Goal: Information Seeking & Learning: Learn about a topic

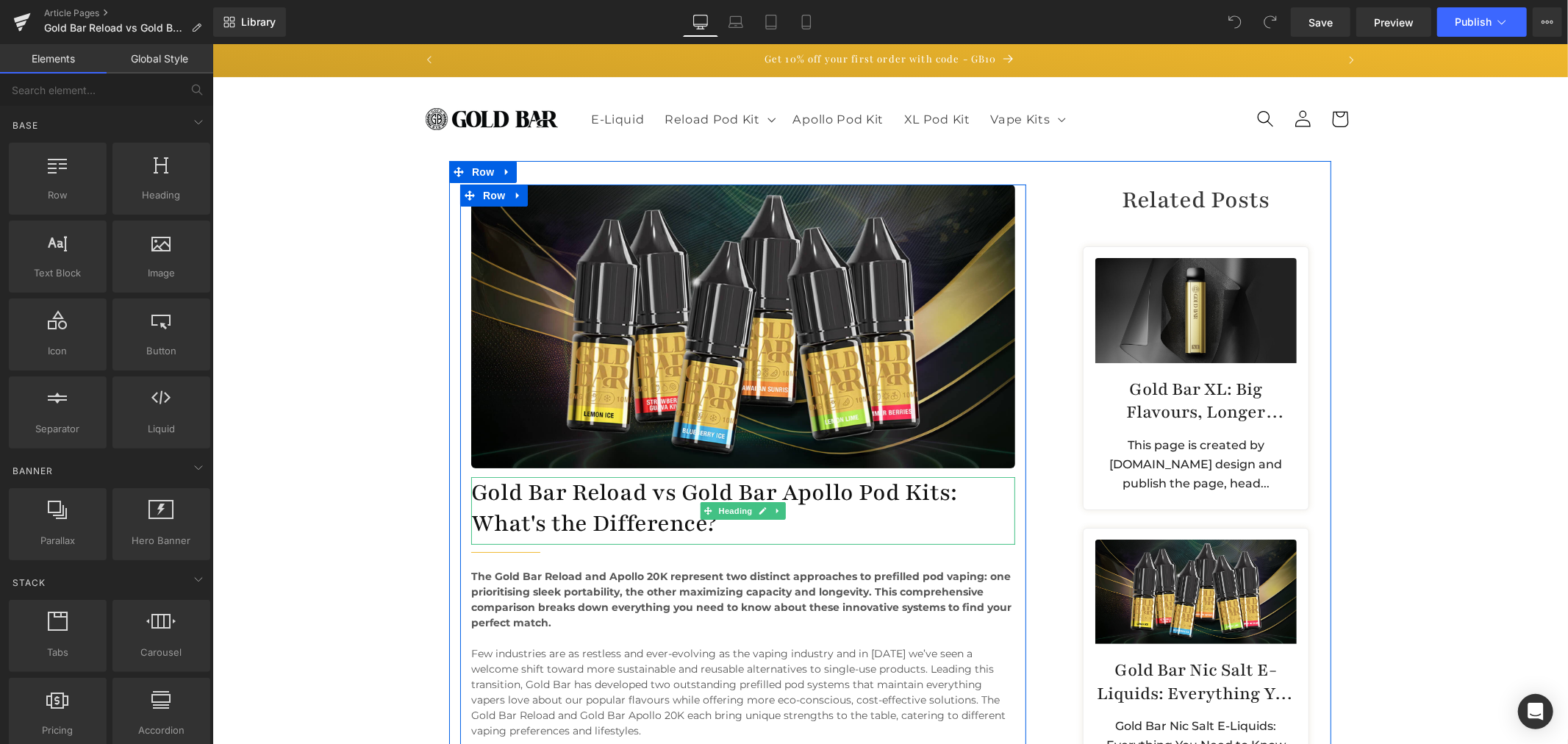
drag, startPoint x: 539, startPoint y: 500, endPoint x: 603, endPoint y: 486, distance: 65.5
click at [539, 500] on h1 "Gold Bar Reload vs Gold Bar Apollo Pod Kits: What's the Difference?" at bounding box center [742, 507] width 544 height 61
click at [603, 486] on h1 "Gold Bar Reload vs Gold Bar Apollo Pod Kits: What's the Difference?" at bounding box center [742, 507] width 544 height 61
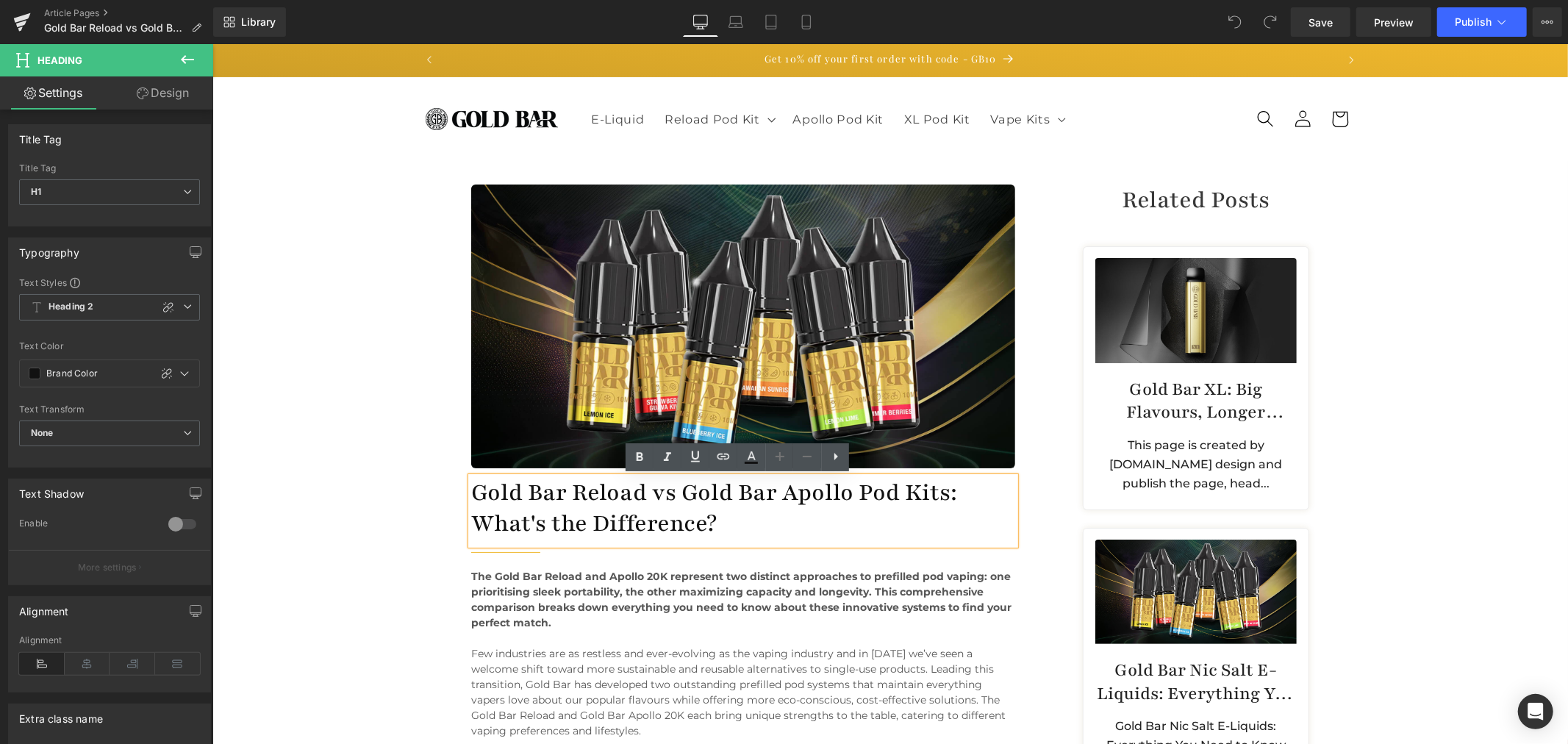
click at [639, 495] on h1 "Gold Bar Reload vs Gold Bar Apollo Pod Kits: What's the Difference?" at bounding box center [742, 507] width 544 height 61
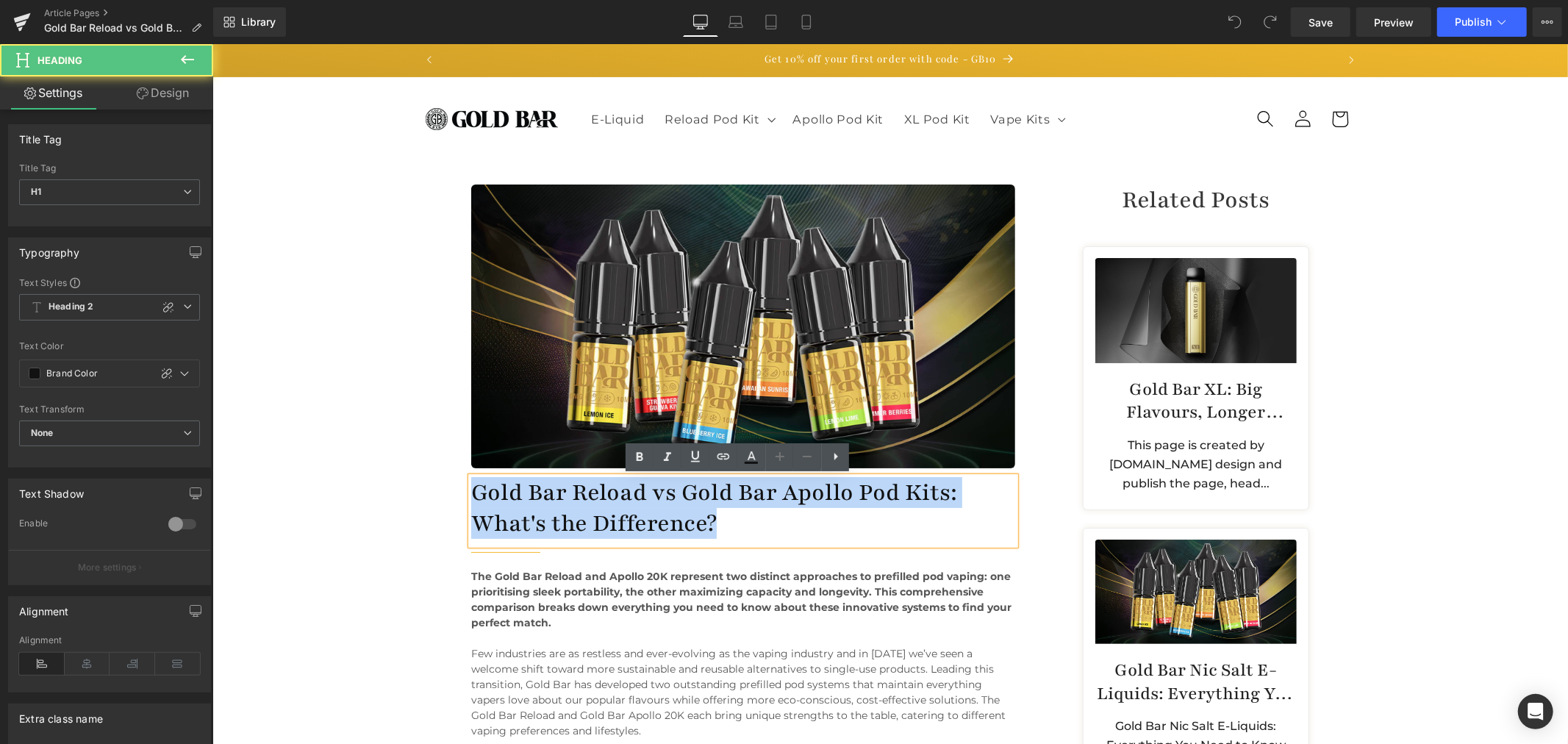
copy h1 "Gold Bar Reload vs Gold Bar Apollo Pod Kits: What's the Difference?"
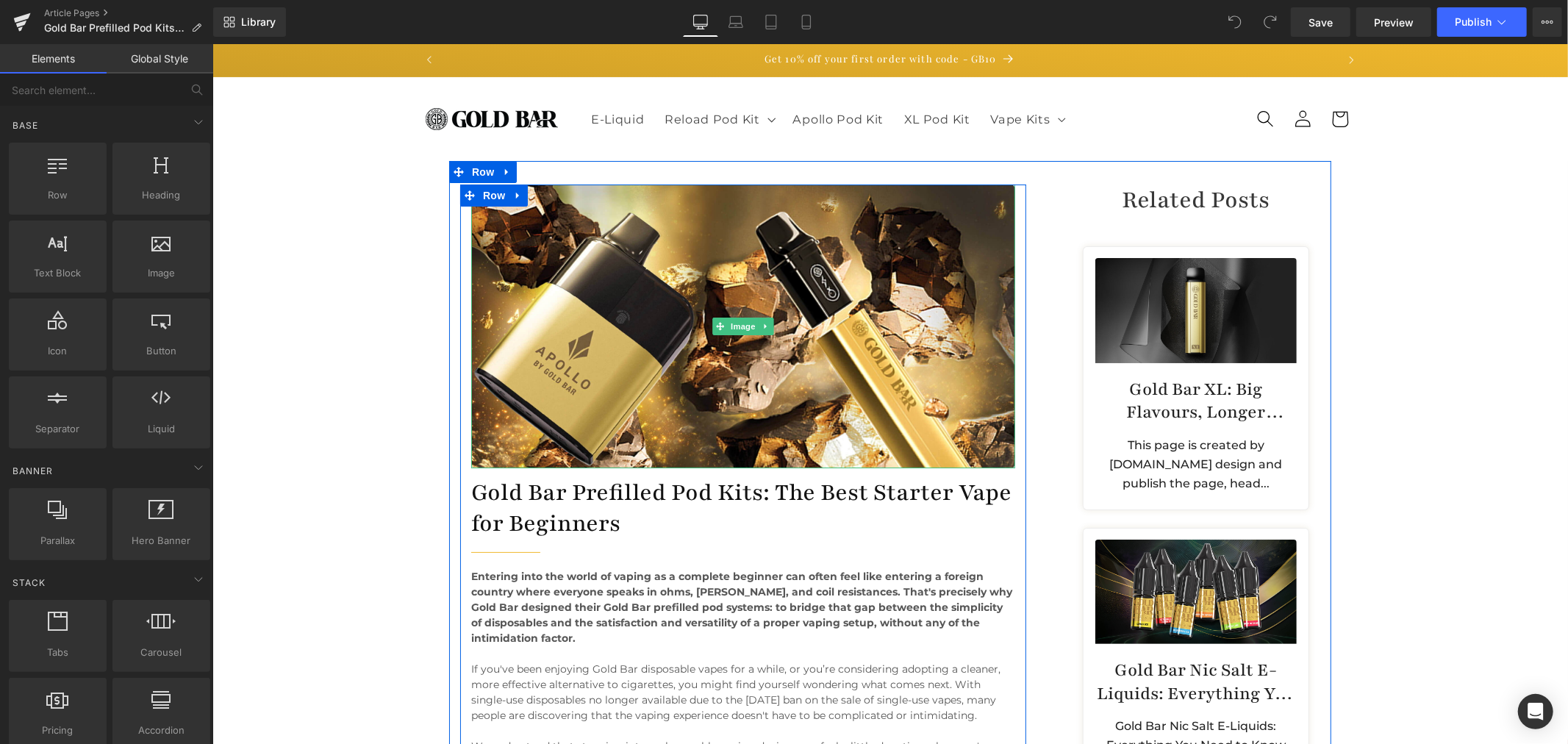
click at [617, 492] on h1 "Gold Bar Prefilled Pod Kits: The Best Starter Vape for Beginners" at bounding box center [742, 507] width 544 height 61
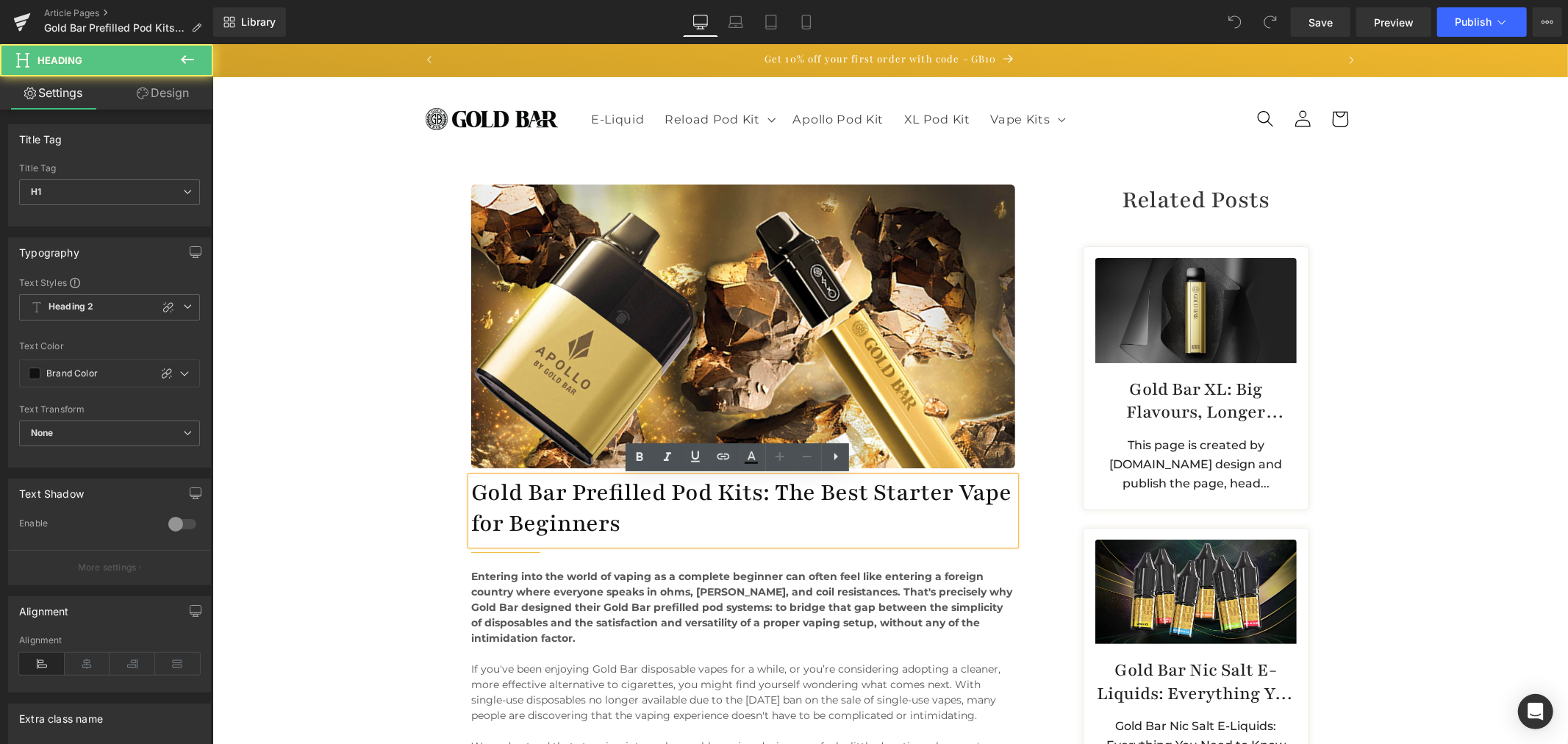
click at [607, 499] on h1 "Gold Bar Prefilled Pod Kits: The Best Starter Vape for Beginners" at bounding box center [742, 507] width 544 height 61
click at [616, 510] on h1 "Gold Bar Prefilled Pod Kits: The Best Starter Vape for Beginners" at bounding box center [742, 507] width 544 height 61
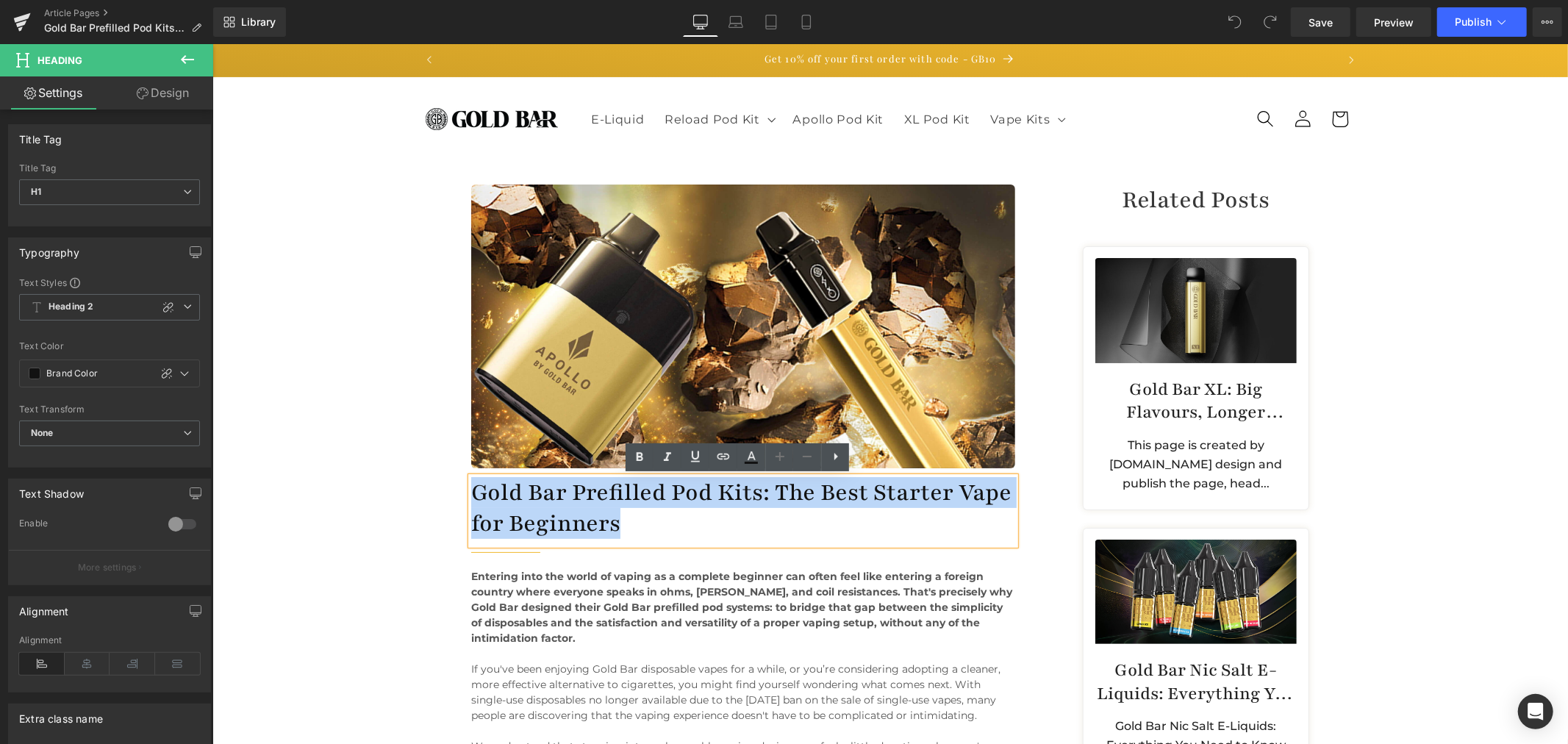
copy h1 "Gold Bar Prefilled Pod Kits: The Best Starter Vape for Beginners"
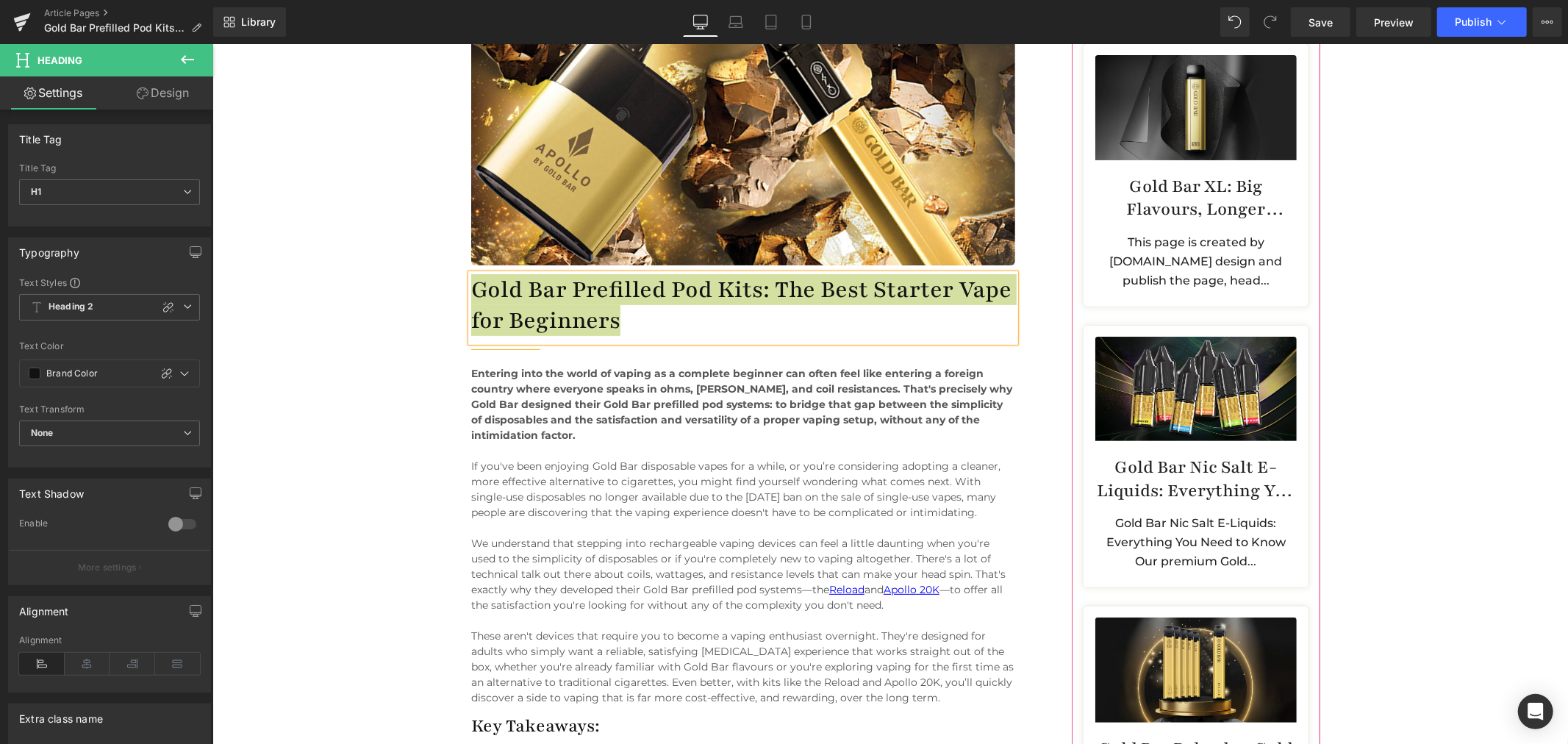
scroll to position [81, 0]
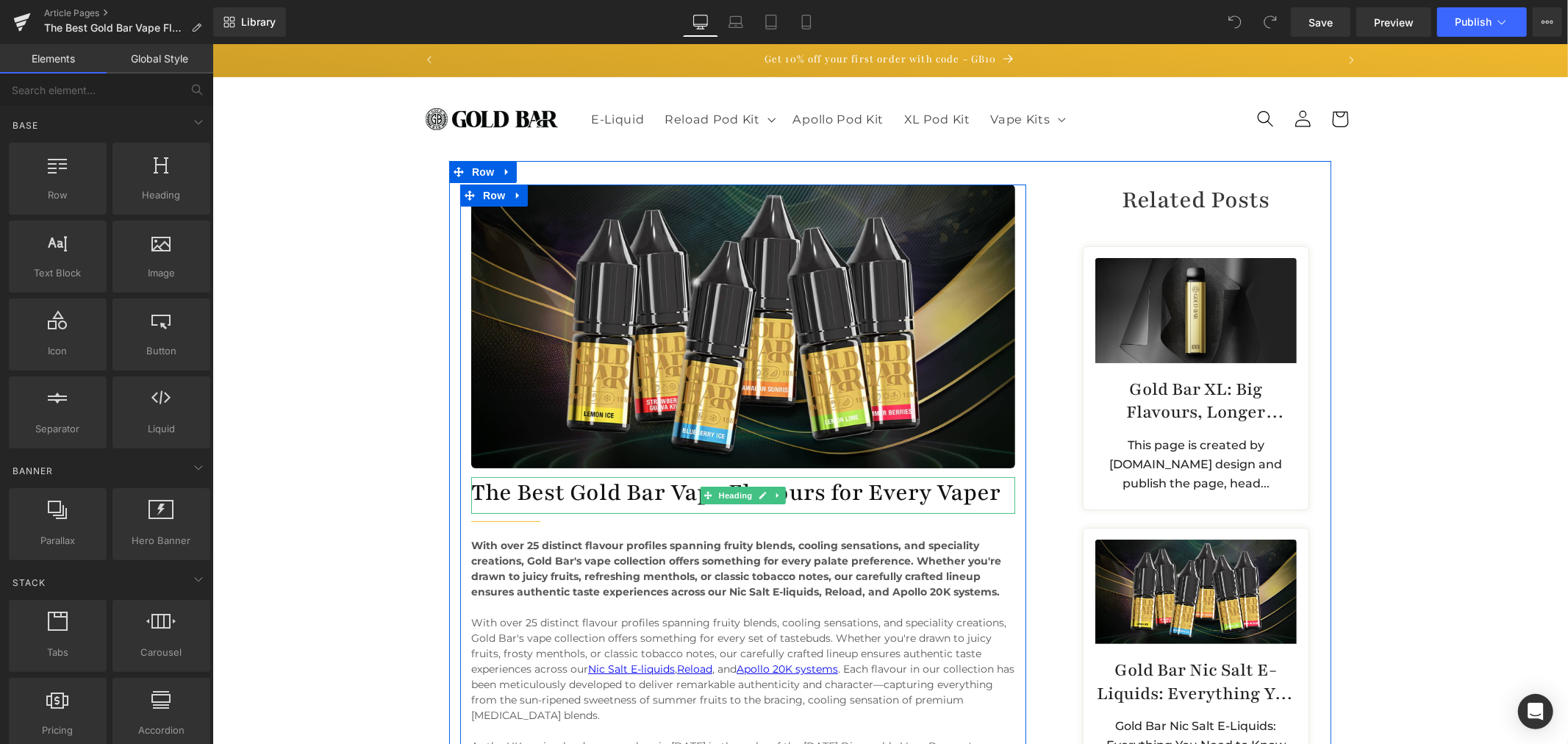
drag, startPoint x: 654, startPoint y: 492, endPoint x: 595, endPoint y: 490, distance: 59.0
click at [654, 492] on h1 "The Best Gold Bar Vape Flavours for Every Vaper" at bounding box center [742, 492] width 544 height 31
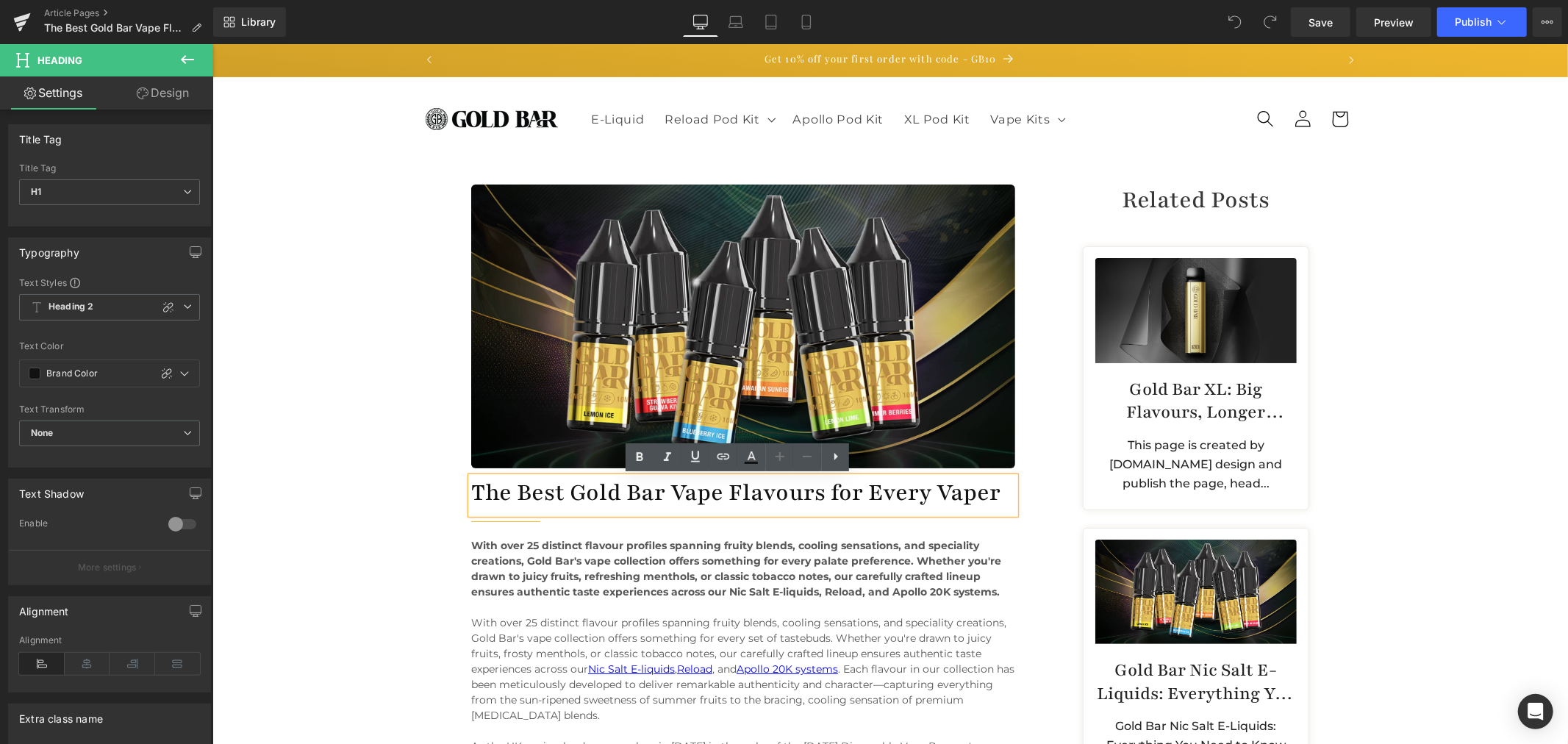
click at [595, 490] on h1 "The Best Gold Bar Vape Flavours for Every Vaper" at bounding box center [742, 492] width 544 height 31
click at [834, 494] on h1 "The Best Gold Bar Vape Flavours for Every Vaper" at bounding box center [742, 492] width 544 height 31
click at [841, 490] on h1 "The Best Gold Bar Vape Flavours for Every Vaper" at bounding box center [742, 492] width 544 height 31
copy h1 "The Best Gold Bar Vape Flavours for Every Vaper"
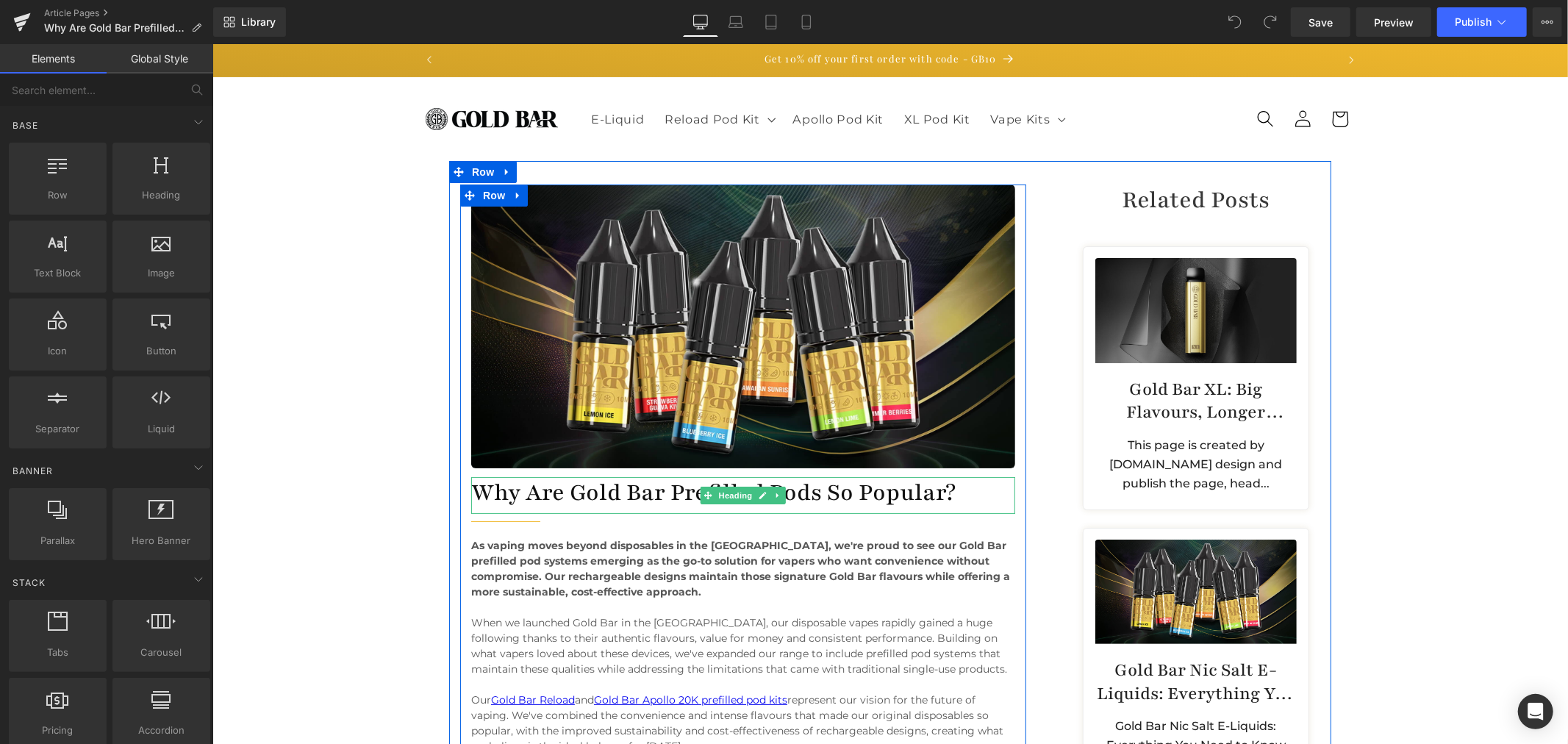
click at [657, 486] on h1 "Why Are Gold Bar Prefilled Pods So Popular?" at bounding box center [742, 492] width 544 height 31
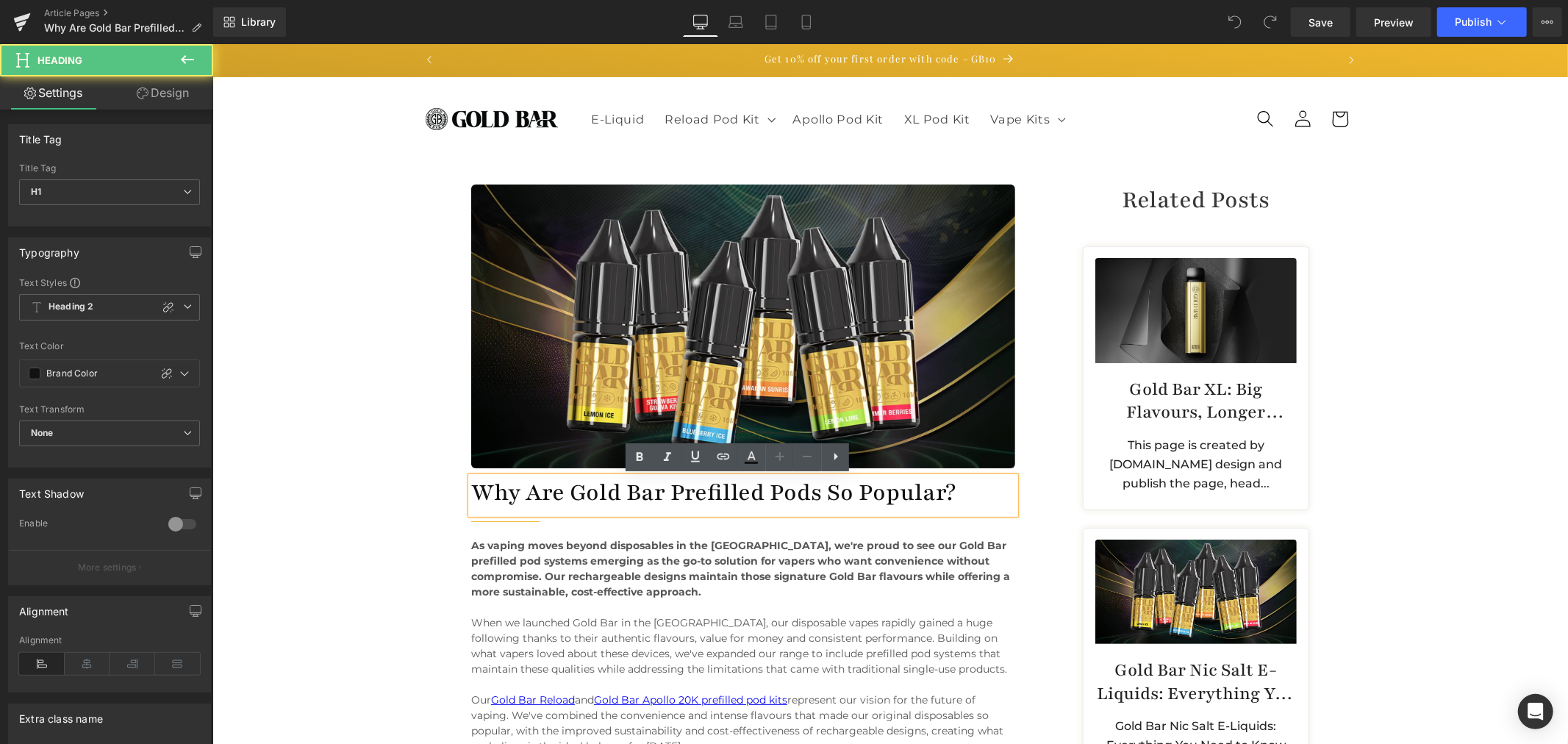
click at [674, 488] on h1 "Why Are Gold Bar Prefilled Pods So Popular?" at bounding box center [742, 492] width 544 height 31
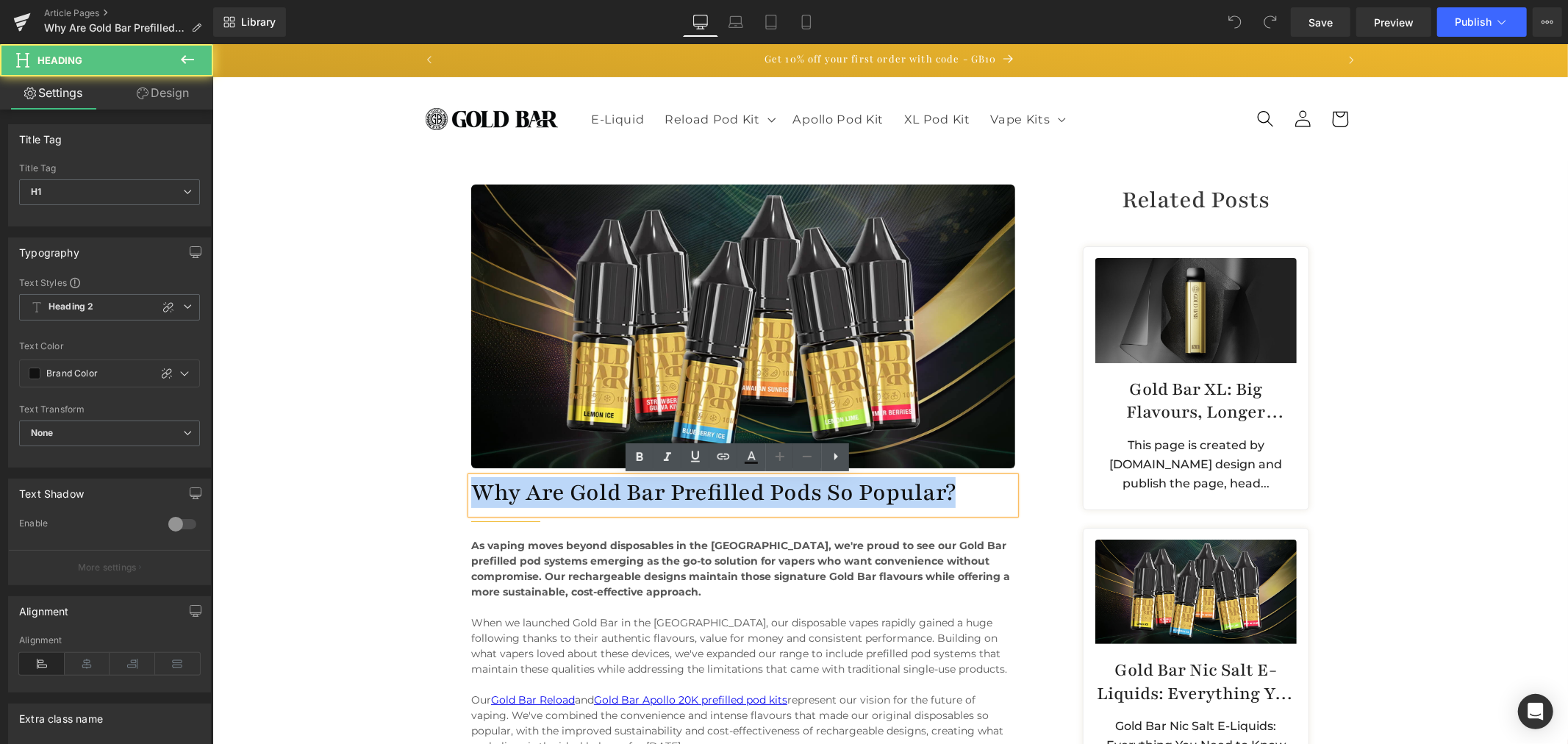
copy h1 "Why Are Gold Bar Prefilled Pods So Popular?"
click at [824, 486] on h1 "Why Are Gold Bar Prefilled Pods So Popular?" at bounding box center [742, 492] width 544 height 31
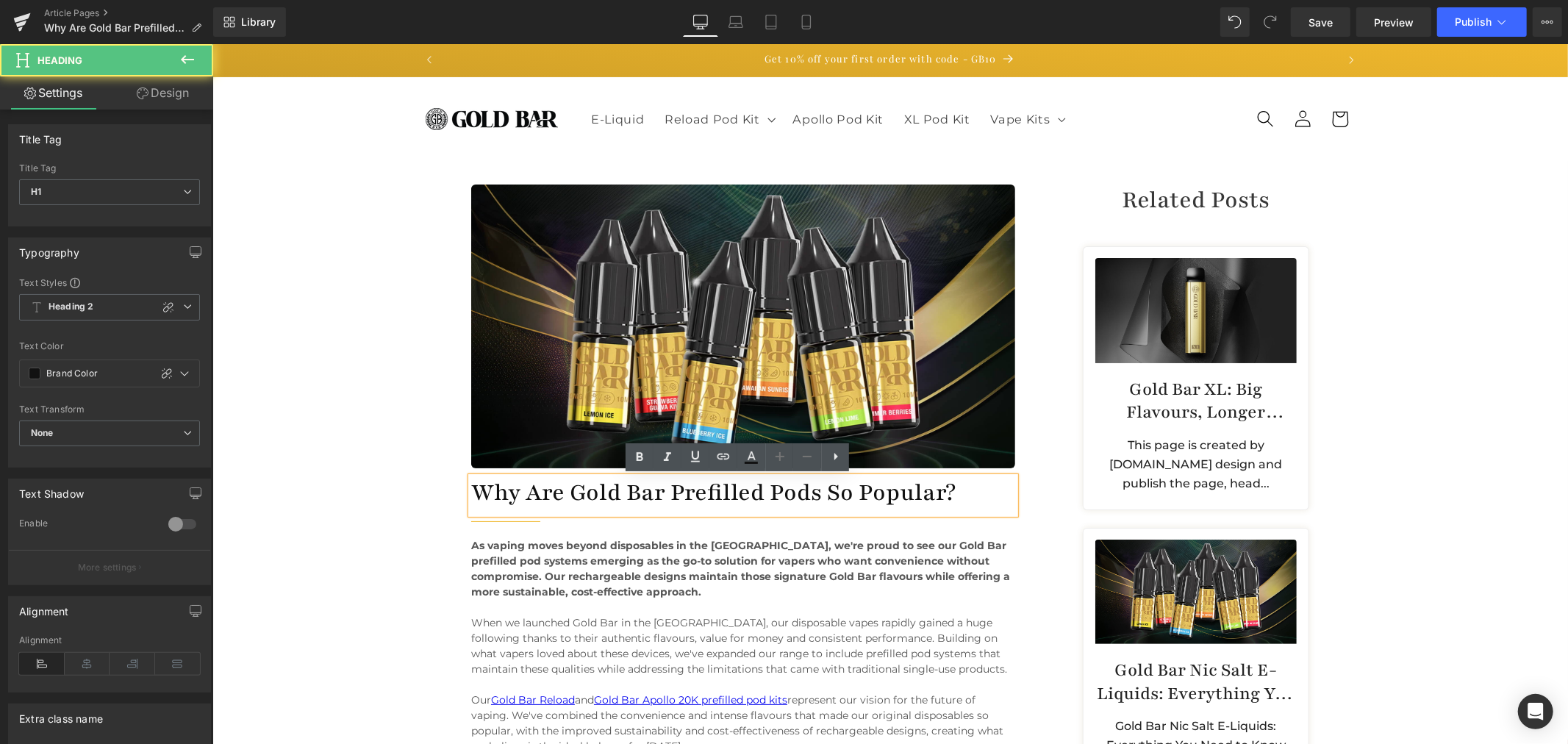
click at [863, 490] on h1 "Why Are Gold Bar Prefilled Pods So Popular?" at bounding box center [742, 492] width 544 height 31
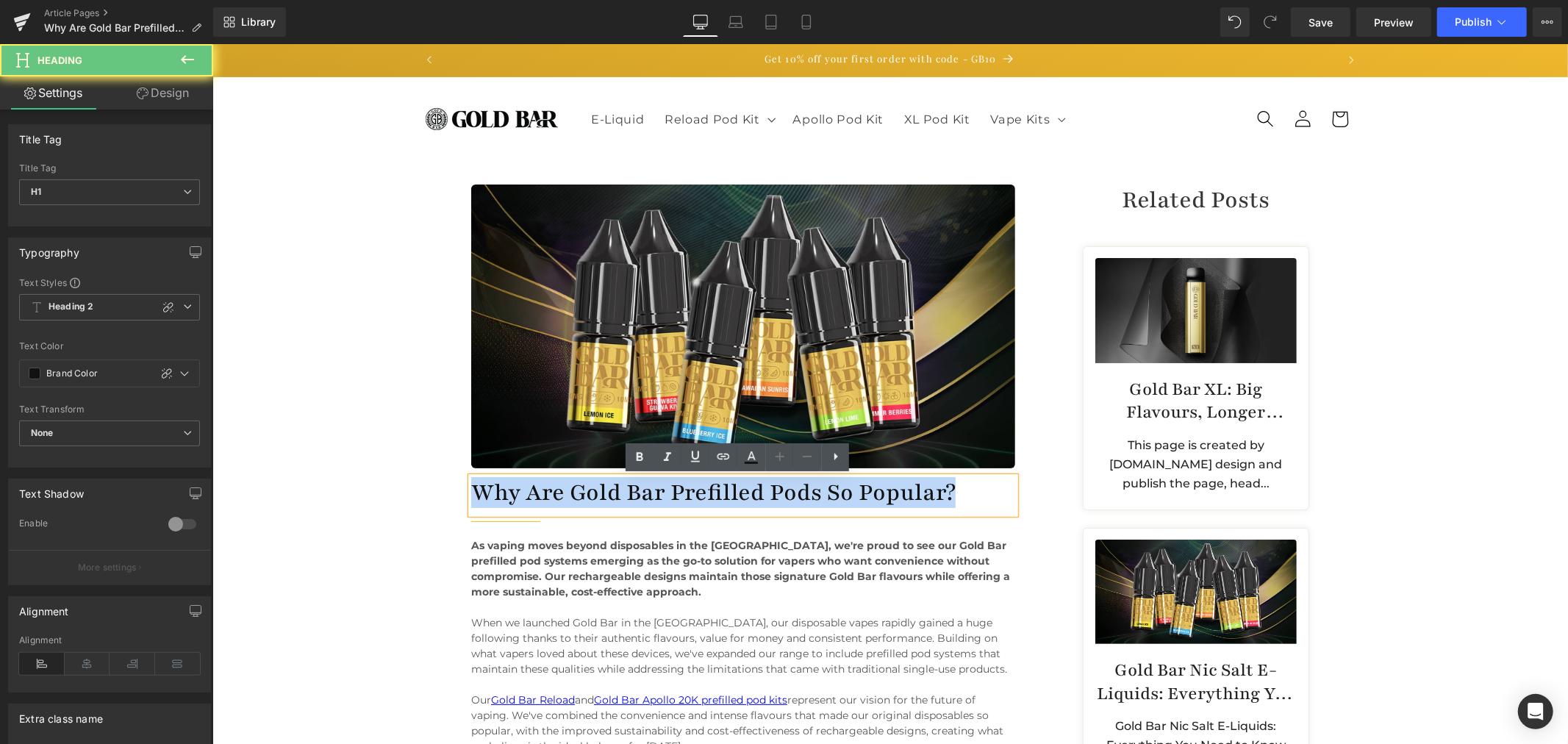
copy h1 "Why Are Gold Bar Prefilled Pods So Popular?"
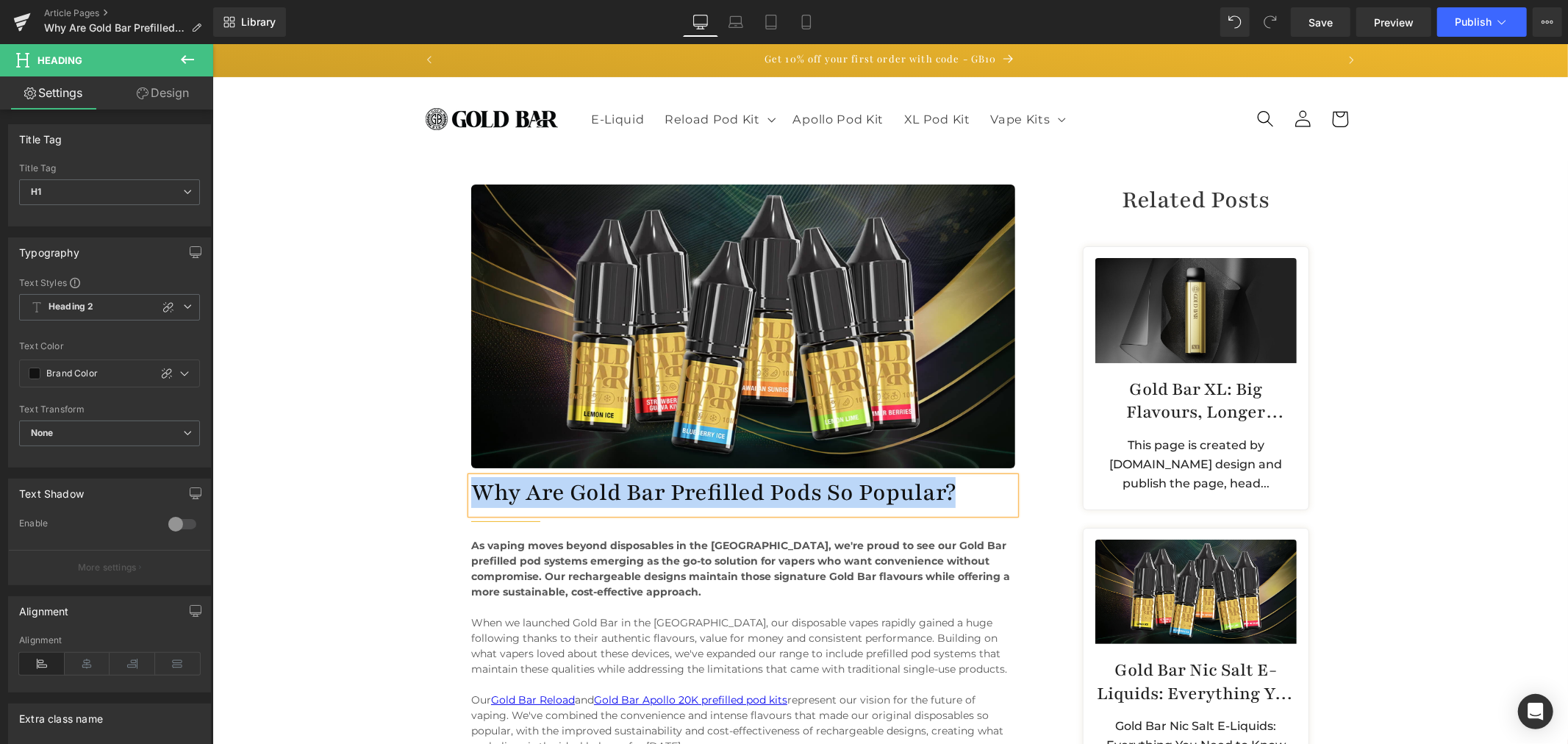
click at [819, 480] on h1 "Why Are Gold Bar Prefilled Pods So Popular?" at bounding box center [742, 492] width 544 height 31
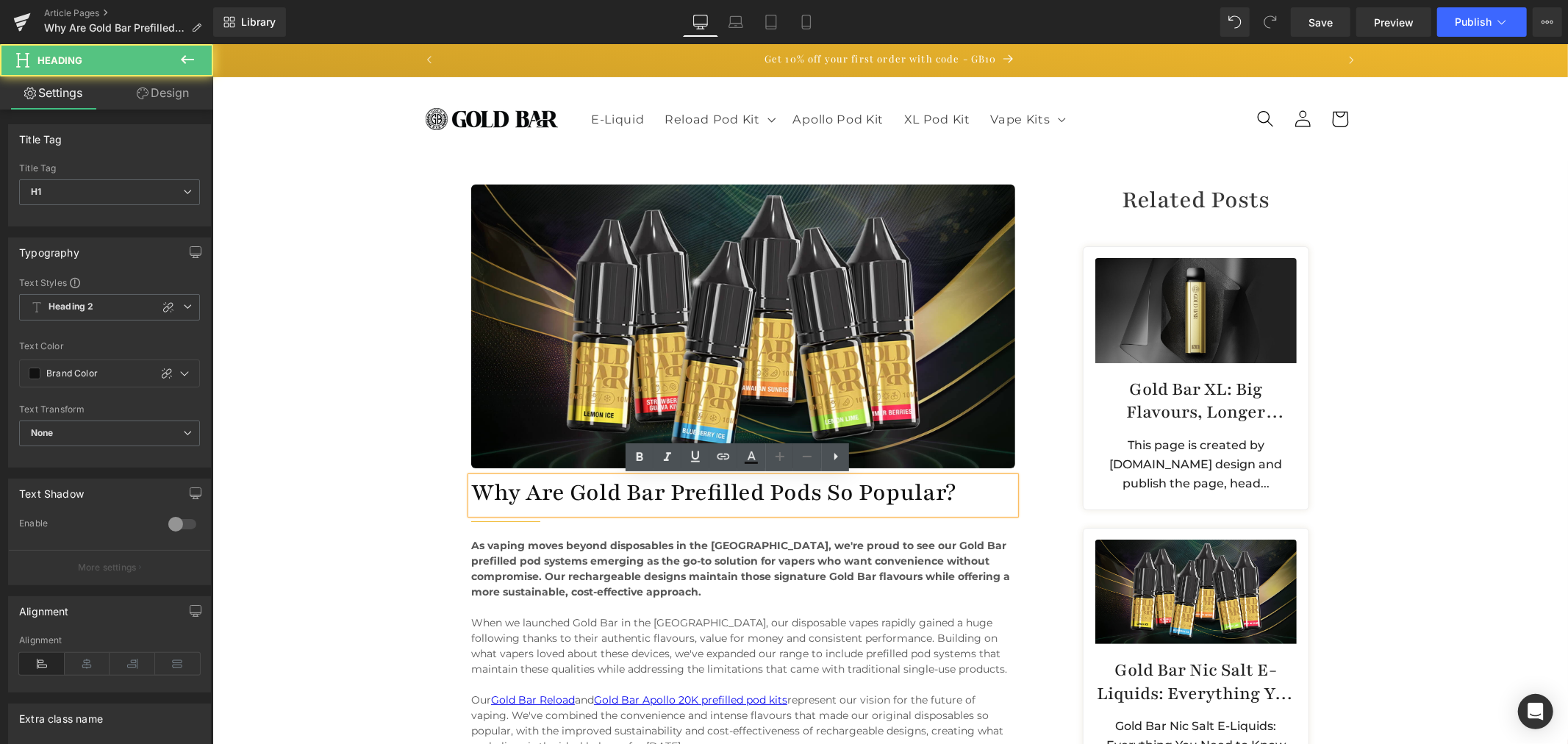
click at [837, 482] on h1 "Why Are Gold Bar Prefilled Pods So Popular?" at bounding box center [742, 492] width 544 height 31
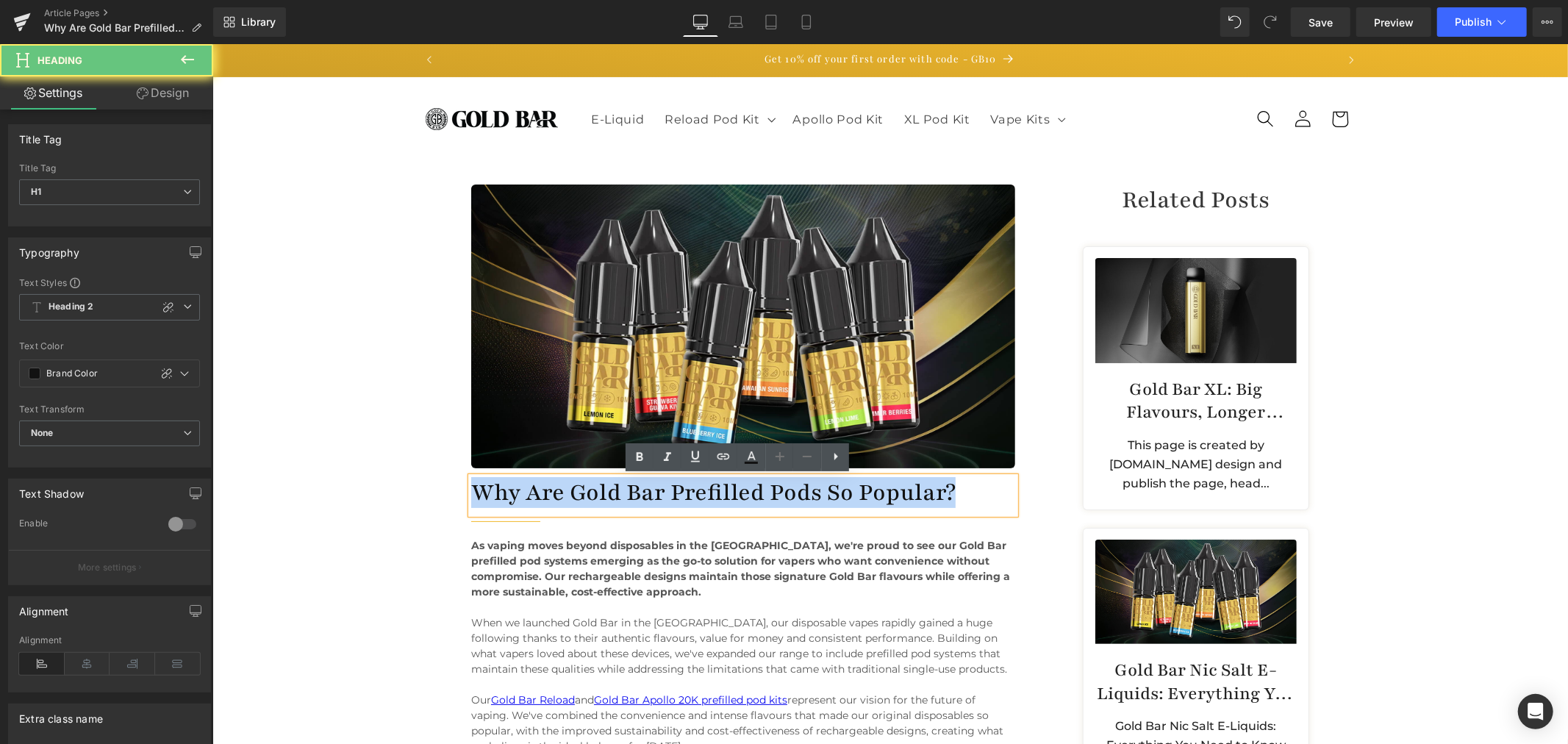
copy h1 "Why Are Gold Bar Prefilled Pods So Popular?"
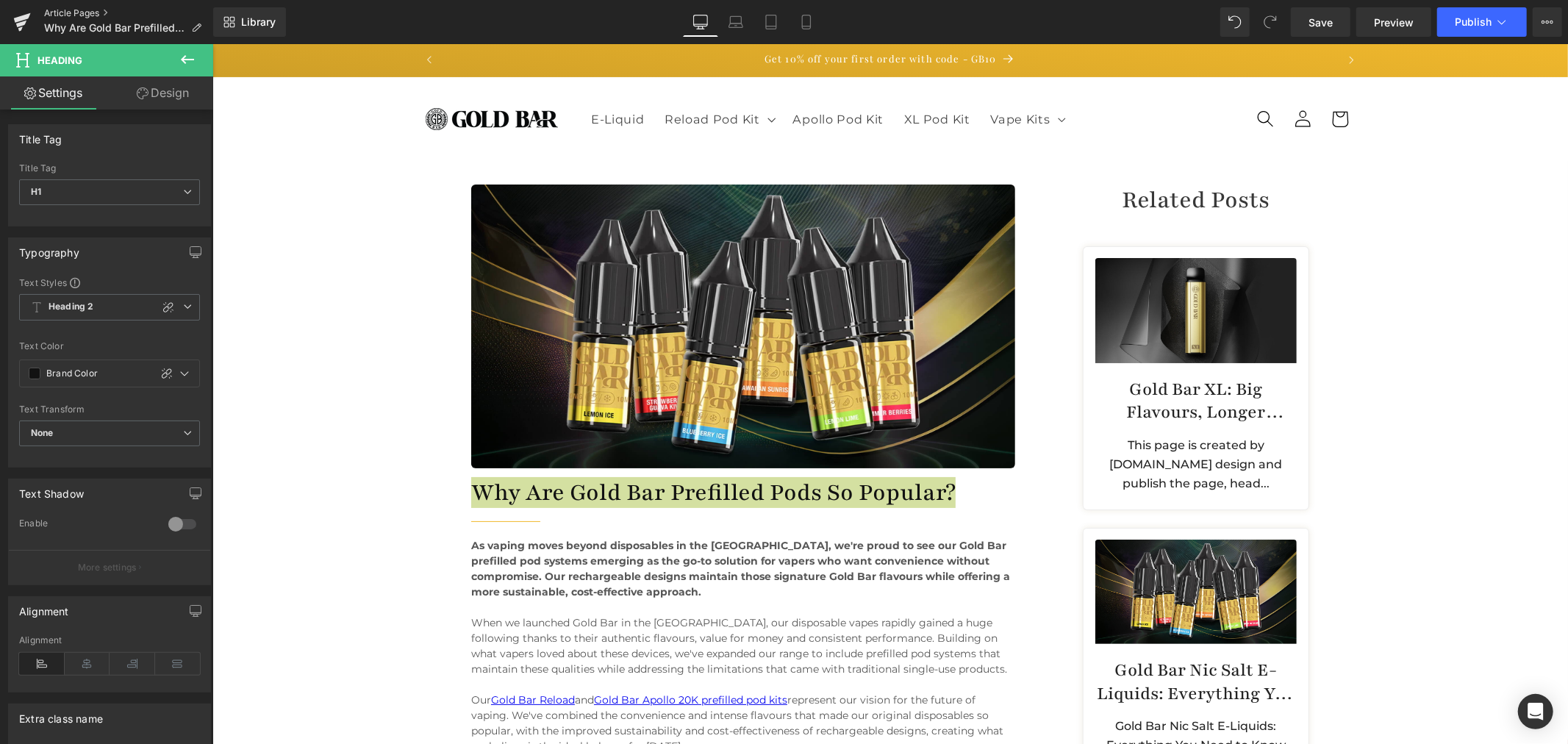
click at [71, 11] on link "Article Pages" at bounding box center [128, 13] width 169 height 12
